Goal: Navigation & Orientation: Go to known website

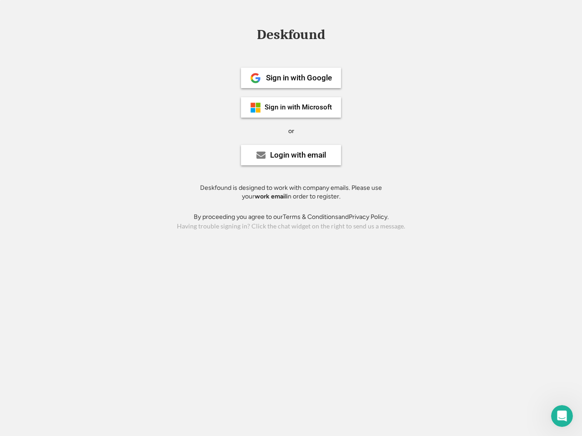
click at [291, 130] on div "or" at bounding box center [291, 131] width 6 height 9
click at [291, 36] on div "Deskfound" at bounding box center [290, 35] width 77 height 14
click at [249, 34] on div "Deskfound" at bounding box center [291, 36] width 582 height 17
click at [291, 36] on div "Deskfound" at bounding box center [290, 35] width 77 height 14
click at [291, 131] on div "or" at bounding box center [291, 131] width 6 height 9
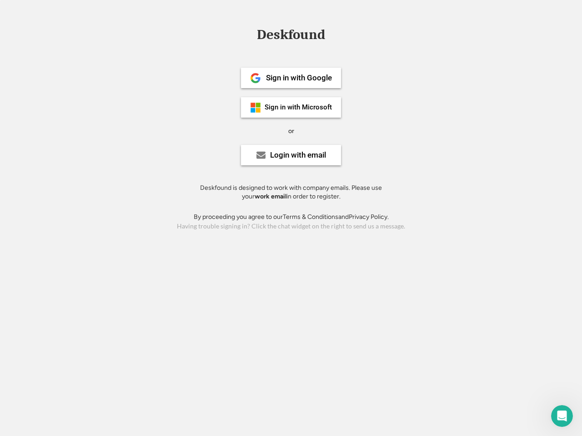
click at [291, 78] on div "Sign in with Google" at bounding box center [299, 78] width 66 height 8
click at [299, 78] on div "Sign in with Google" at bounding box center [299, 78] width 66 height 8
click at [256, 78] on img at bounding box center [255, 78] width 11 height 11
click at [291, 107] on div "Sign in with Microsoft" at bounding box center [298, 107] width 67 height 7
click at [299, 107] on div "Sign in with Microsoft" at bounding box center [298, 107] width 67 height 7
